Goal: Information Seeking & Learning: Learn about a topic

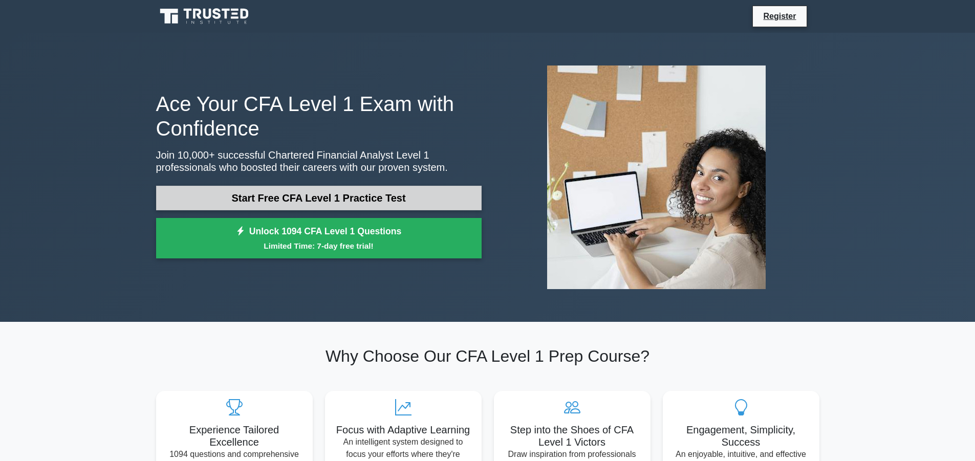
click at [368, 196] on link "Start Free CFA Level 1 Practice Test" at bounding box center [318, 198] width 325 height 25
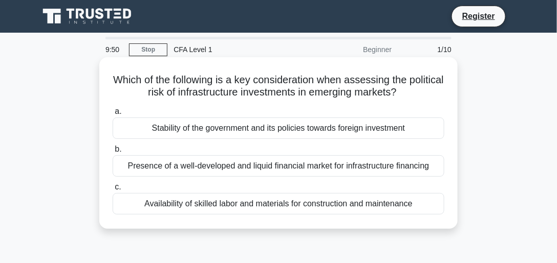
scroll to position [29, 0]
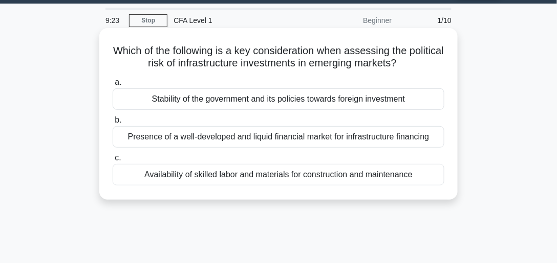
click at [175, 96] on div "Stability of the government and its policies towards foreign investment" at bounding box center [278, 98] width 331 height 21
click at [113, 86] on input "a. Stability of the government and its policies towards foreign investment" at bounding box center [113, 82] width 0 height 7
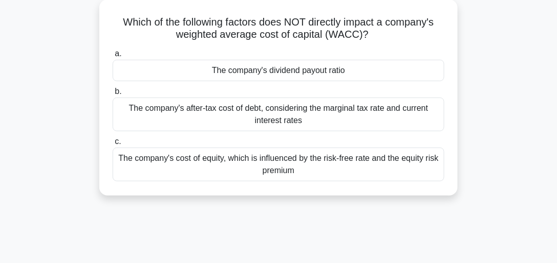
scroll to position [58, 0]
click at [283, 165] on div "The company's cost of equity, which is influenced by the risk-free rate and the…" at bounding box center [278, 164] width 331 height 34
click at [113, 145] on input "c. The company's cost of equity, which is influenced by the risk-free rate and …" at bounding box center [113, 141] width 0 height 7
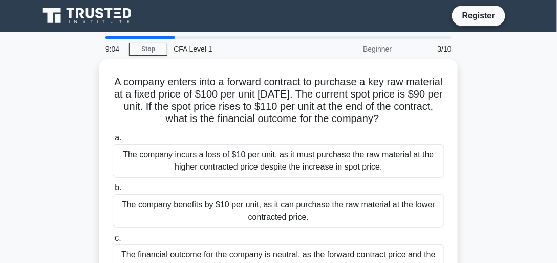
scroll to position [0, 0]
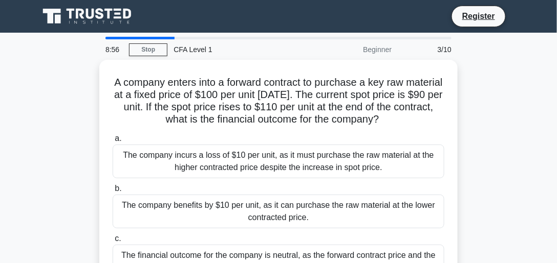
click at [381, 47] on div "Beginner" at bounding box center [353, 49] width 90 height 20
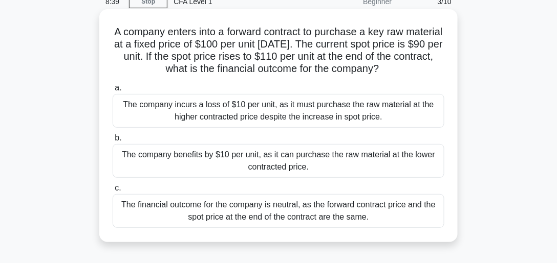
scroll to position [58, 0]
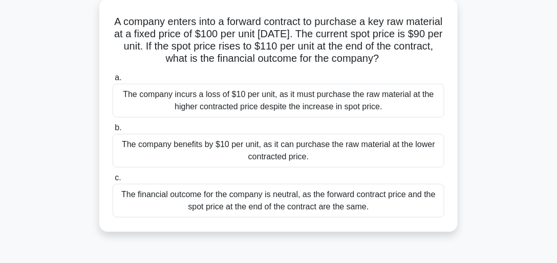
click at [296, 154] on div "The company benefits by $10 per unit, as it can purchase the raw material at th…" at bounding box center [278, 151] width 331 height 34
click at [113, 131] on input "b. The company benefits by $10 per unit, as it can purchase the raw material at…" at bounding box center [113, 128] width 0 height 7
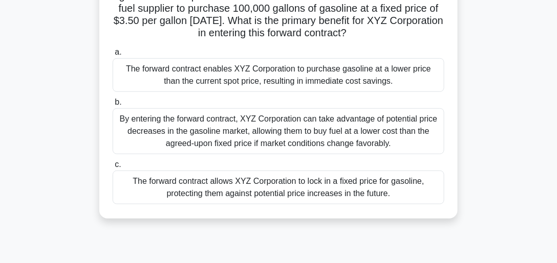
scroll to position [146, 0]
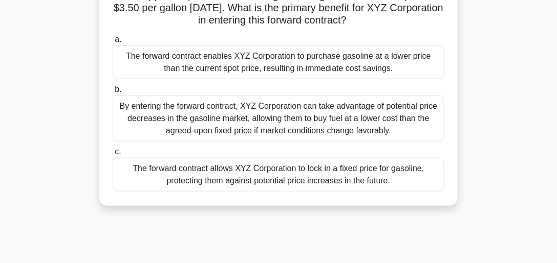
click at [276, 131] on div "By entering the forward contract, XYZ Corporation can take advantage of potenti…" at bounding box center [278, 119] width 331 height 46
click at [113, 93] on input "b. By entering the forward contract, XYZ Corporation can take advantage of pote…" at bounding box center [113, 89] width 0 height 7
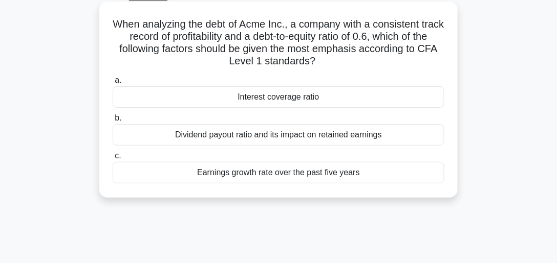
scroll to position [58, 0]
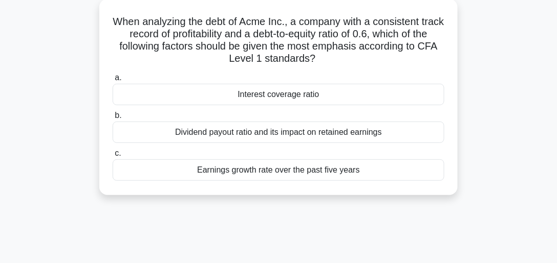
click at [260, 171] on div "Earnings growth rate over the past five years" at bounding box center [278, 170] width 331 height 21
click at [113, 157] on input "c. Earnings growth rate over the past five years" at bounding box center [113, 153] width 0 height 7
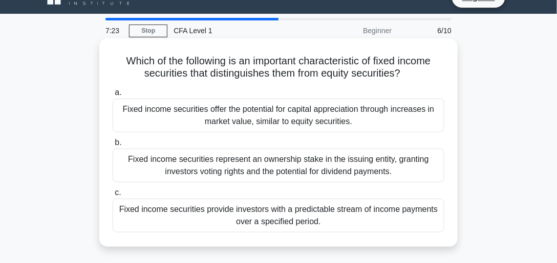
scroll to position [29, 0]
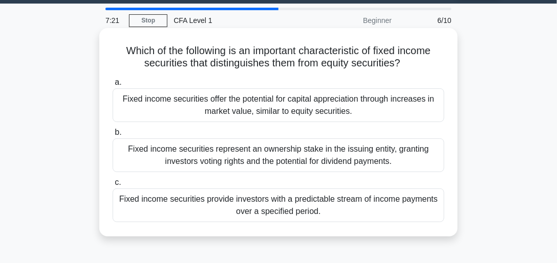
click at [240, 150] on div "Fixed income securities represent an ownership stake in the issuing entity, gra…" at bounding box center [278, 156] width 331 height 34
click at [113, 136] on input "b. Fixed income securities represent an ownership stake in the issuing entity, …" at bounding box center [113, 132] width 0 height 7
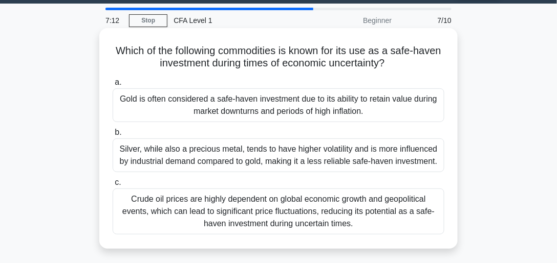
click at [260, 107] on div "Gold is often considered a safe-haven investment due to its ability to retain v…" at bounding box center [278, 105] width 331 height 34
click at [113, 86] on input "a. Gold is often considered a safe-haven investment due to its ability to retai…" at bounding box center [113, 82] width 0 height 7
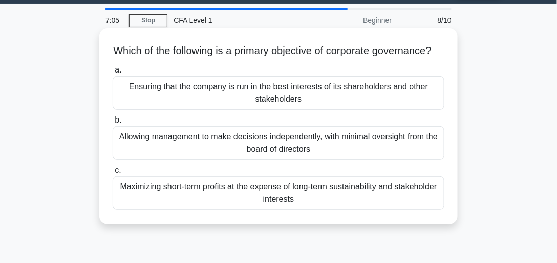
click at [284, 202] on div "Maximizing short-term profits at the expense of long-term sustainability and st…" at bounding box center [278, 193] width 331 height 34
click at [113, 174] on input "c. Maximizing short-term profits at the expense of long-term sustainability and…" at bounding box center [113, 170] width 0 height 7
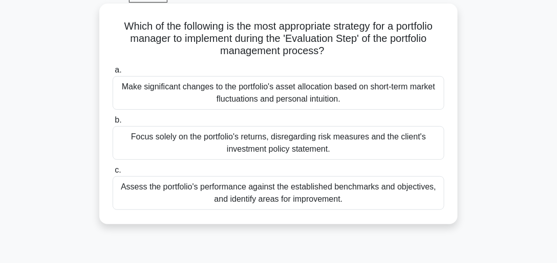
scroll to position [58, 0]
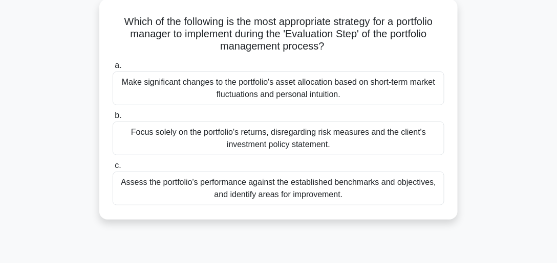
click at [285, 185] on div "Assess the portfolio's performance against the established benchmarks and objec…" at bounding box center [278, 189] width 331 height 34
click at [113, 169] on input "c. Assess the portfolio's performance against the established benchmarks and ob…" at bounding box center [113, 166] width 0 height 7
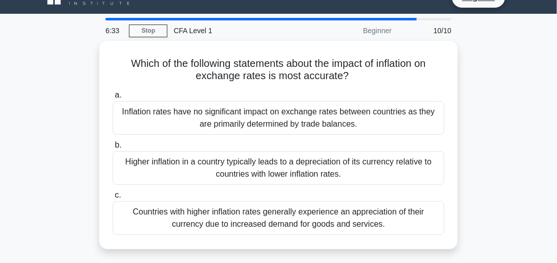
scroll to position [29, 0]
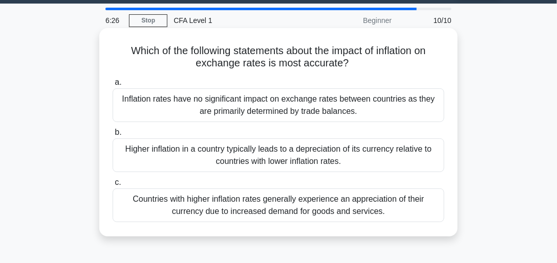
click at [295, 164] on div "Higher inflation in a country typically leads to a depreciation of its currency…" at bounding box center [278, 156] width 331 height 34
click at [113, 136] on input "b. Higher inflation in a country typically leads to a depreciation of its curre…" at bounding box center [113, 132] width 0 height 7
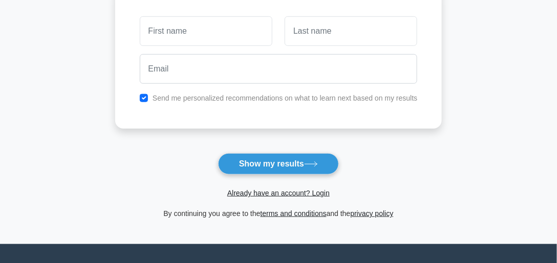
scroll to position [146, 0]
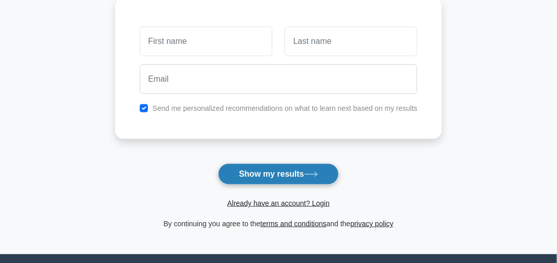
click at [285, 177] on button "Show my results" at bounding box center [278, 174] width 121 height 21
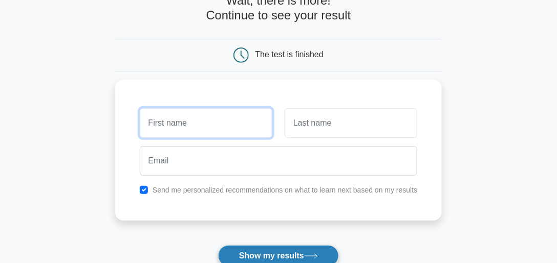
scroll to position [58, 0]
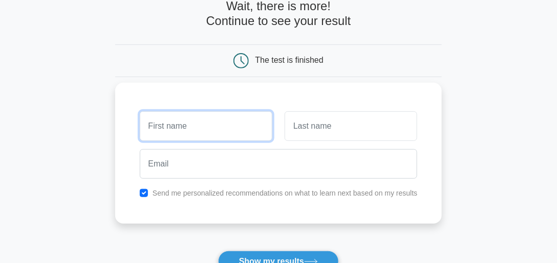
click at [218, 123] on input "text" at bounding box center [206, 127] width 132 height 30
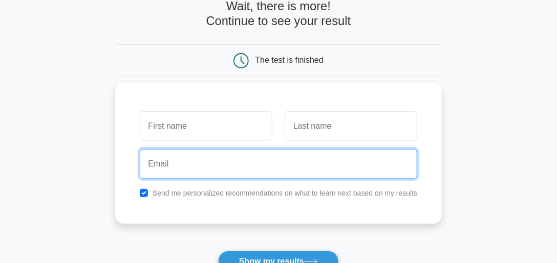
click at [296, 166] on input "email" at bounding box center [279, 164] width 278 height 30
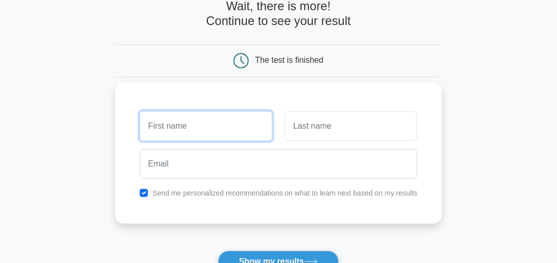
click at [186, 129] on input "text" at bounding box center [206, 127] width 132 height 30
type input "MET"
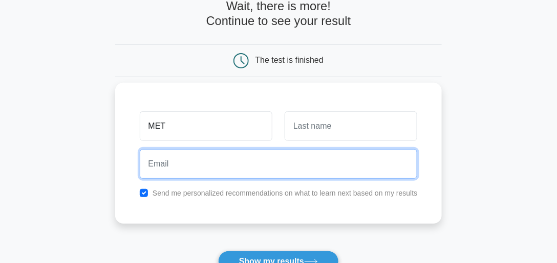
click at [232, 160] on input "email" at bounding box center [279, 164] width 278 height 30
type input "metinnebiyev2011@gmail.com"
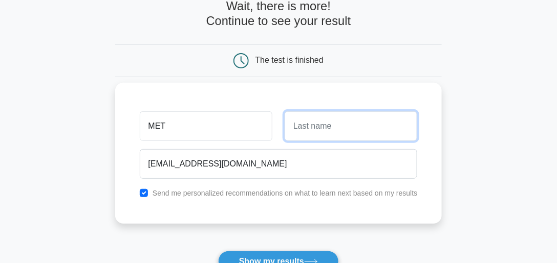
click at [326, 133] on input "text" at bounding box center [350, 127] width 132 height 30
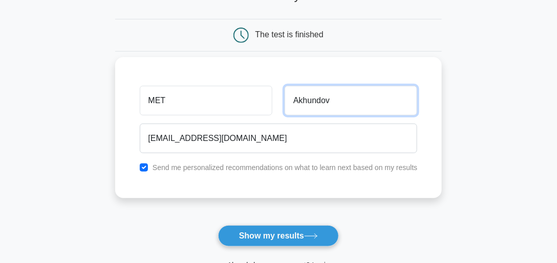
scroll to position [117, 0]
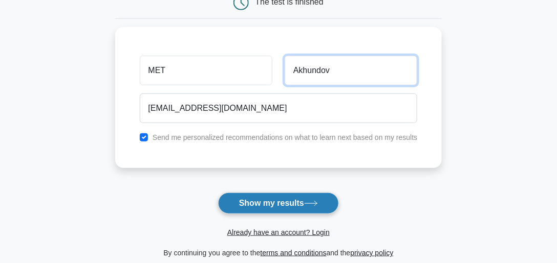
type input "Akhundov"
click at [267, 205] on button "Show my results" at bounding box center [278, 203] width 121 height 21
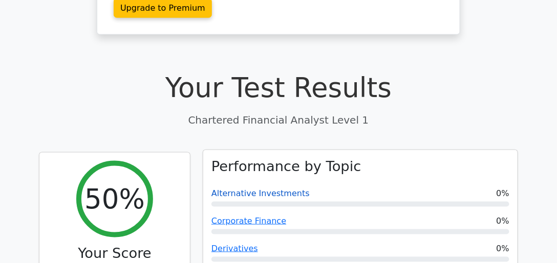
scroll to position [234, 0]
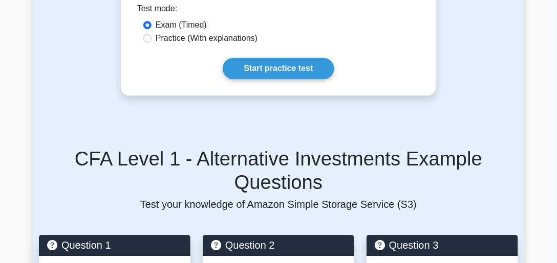
scroll to position [701, 0]
